Goal: Task Accomplishment & Management: Use online tool/utility

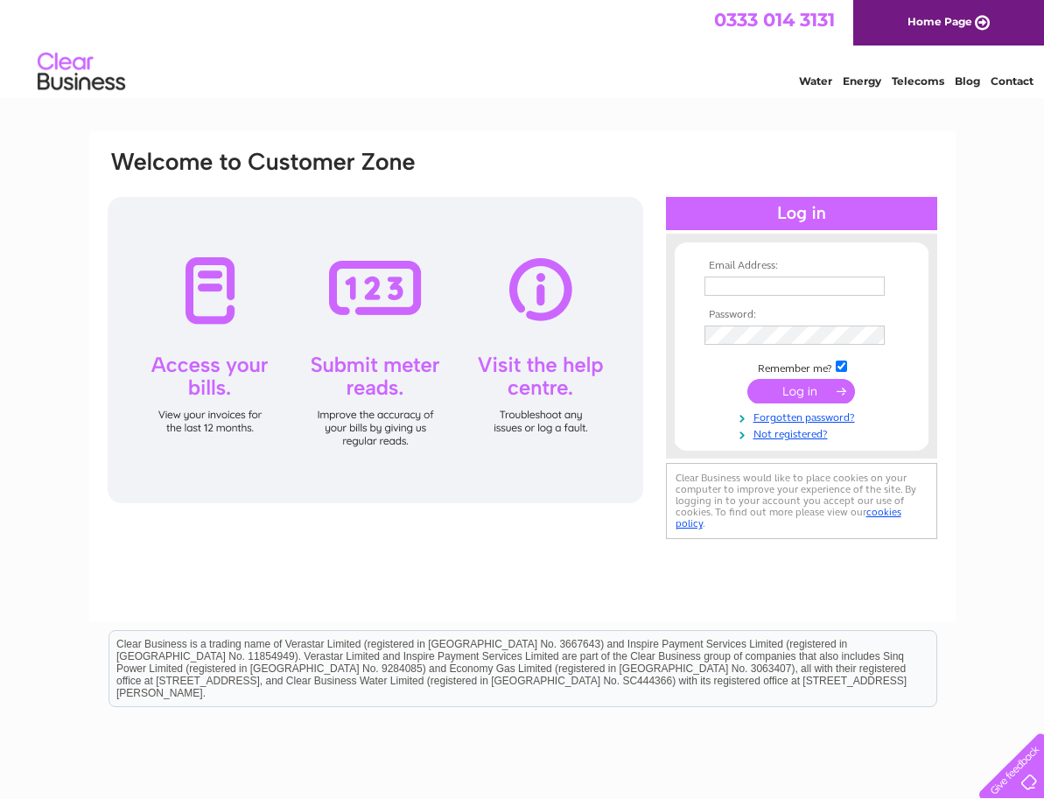
drag, startPoint x: 0, startPoint y: 0, endPoint x: 718, endPoint y: 280, distance: 771.1
click at [718, 280] on input "text" at bounding box center [794, 286] width 180 height 19
type input "[EMAIL_ADDRESS][DOMAIN_NAME]"
click at [796, 390] on input "submit" at bounding box center [801, 391] width 108 height 25
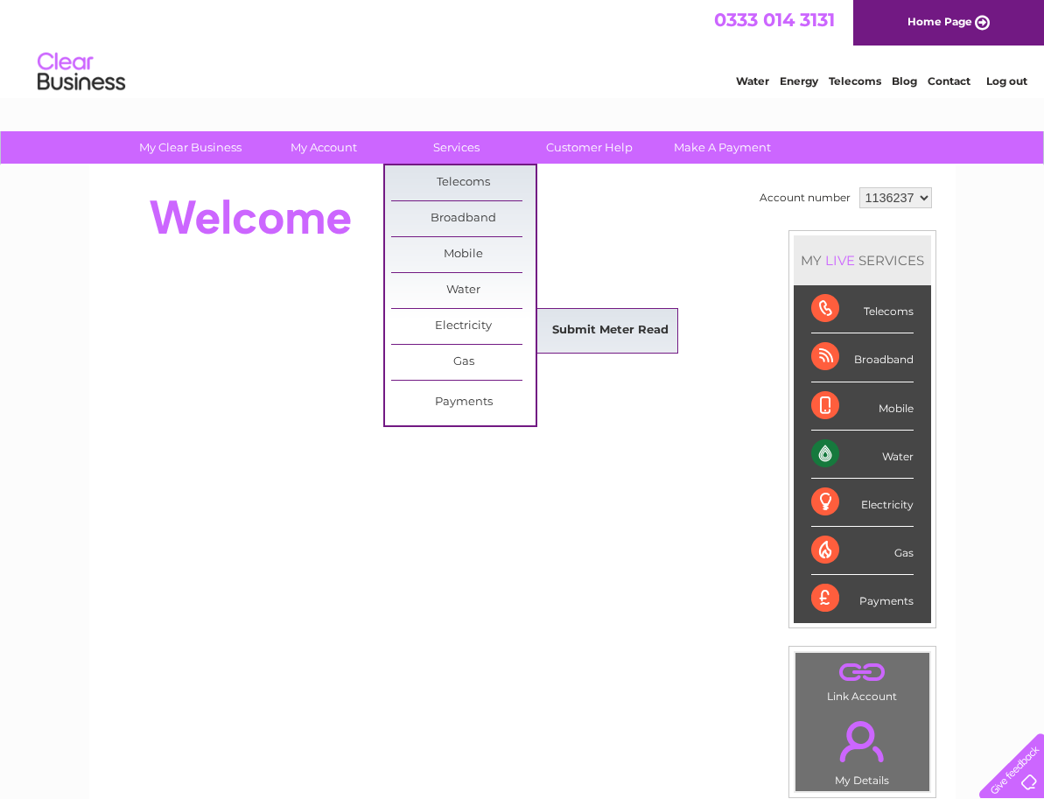
click at [603, 326] on link "Submit Meter Read" at bounding box center [610, 330] width 144 height 35
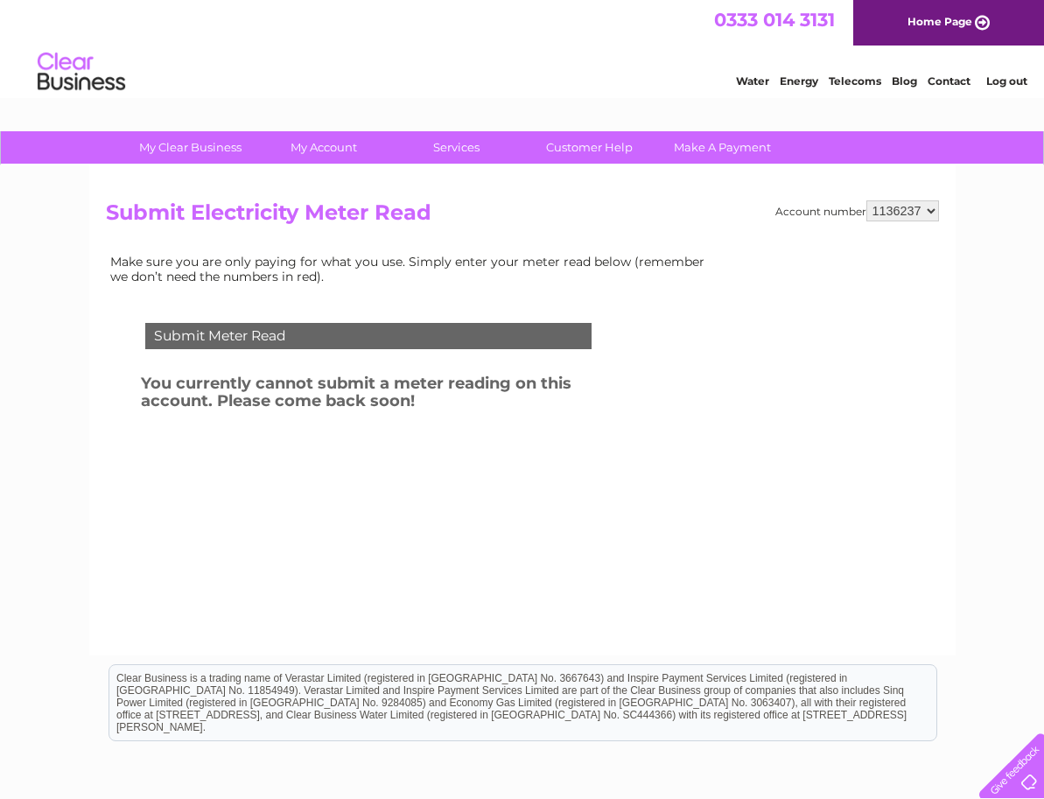
click at [995, 81] on link "Log out" at bounding box center [1006, 80] width 41 height 13
